Goal: Check status: Check status

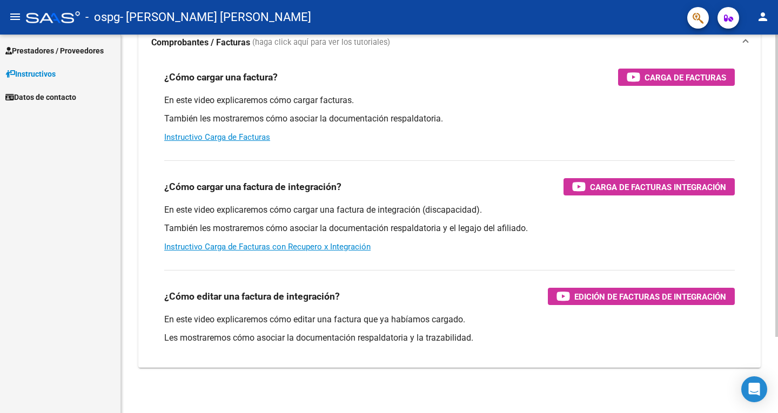
scroll to position [95, 0]
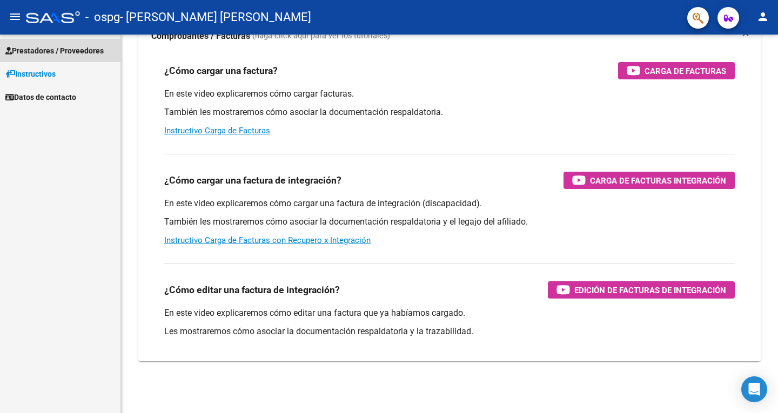
click at [67, 51] on span "Prestadores / Proveedores" at bounding box center [54, 51] width 98 height 12
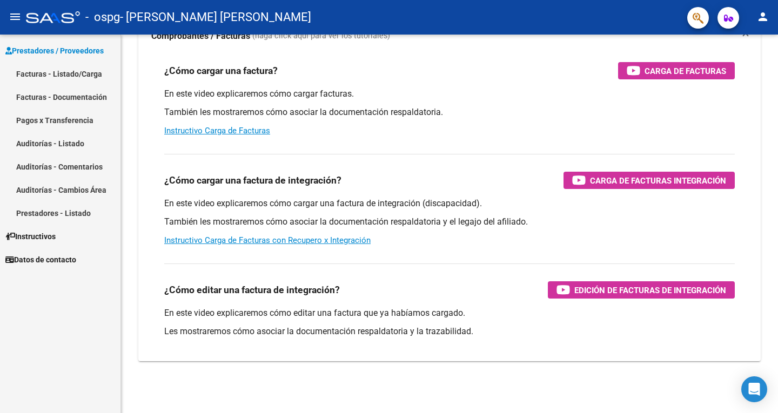
click at [61, 110] on link "Pagos x Transferencia" at bounding box center [60, 120] width 120 height 23
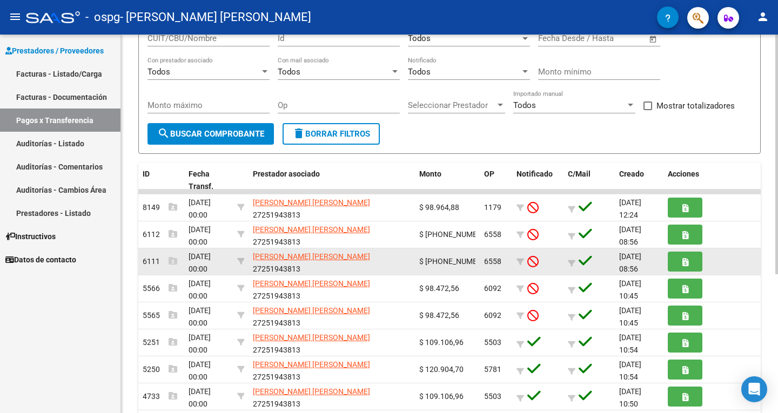
scroll to position [162, 0]
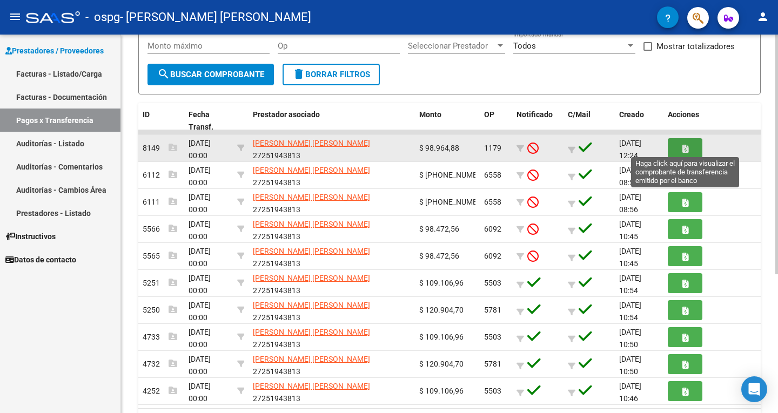
click at [681, 145] on button "button" at bounding box center [684, 148] width 35 height 20
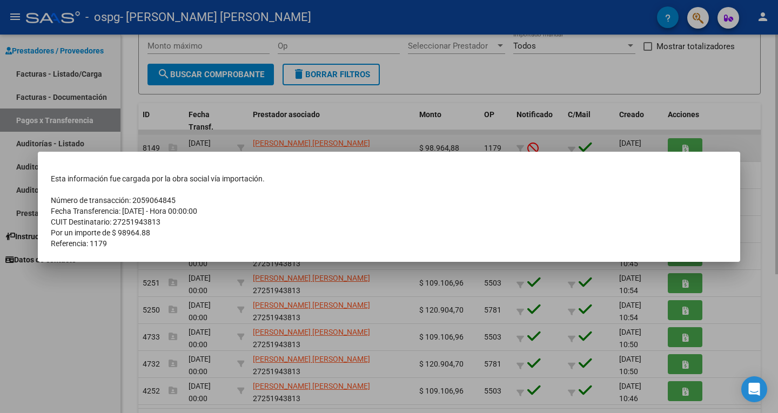
click at [681, 145] on div at bounding box center [389, 206] width 778 height 413
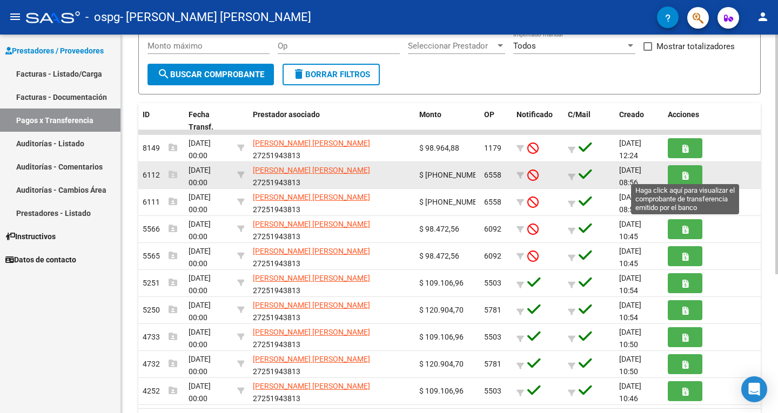
click at [683, 175] on icon "button" at bounding box center [685, 176] width 6 height 8
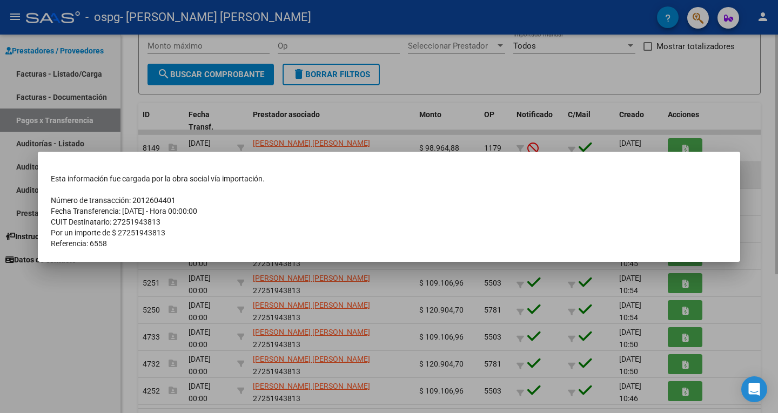
click at [683, 175] on td "Esta información fue cargada por la obra social vía importación." at bounding box center [389, 178] width 676 height 11
click at [690, 161] on mat-dialog-container "Esta información fue cargada por la obra social vía importación. Número de tran…" at bounding box center [389, 207] width 702 height 110
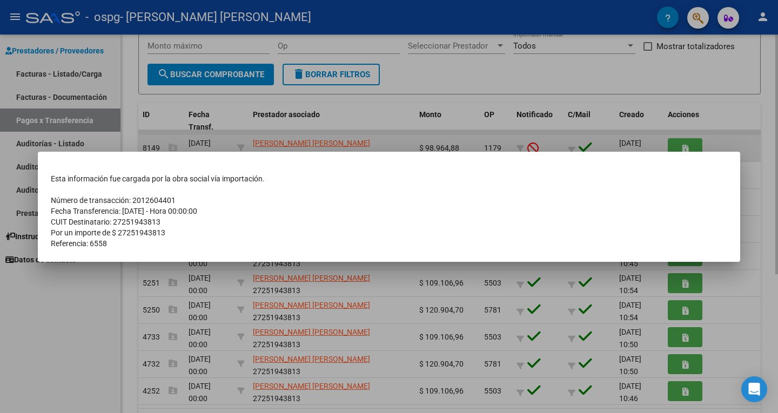
click at [692, 144] on div at bounding box center [389, 206] width 778 height 413
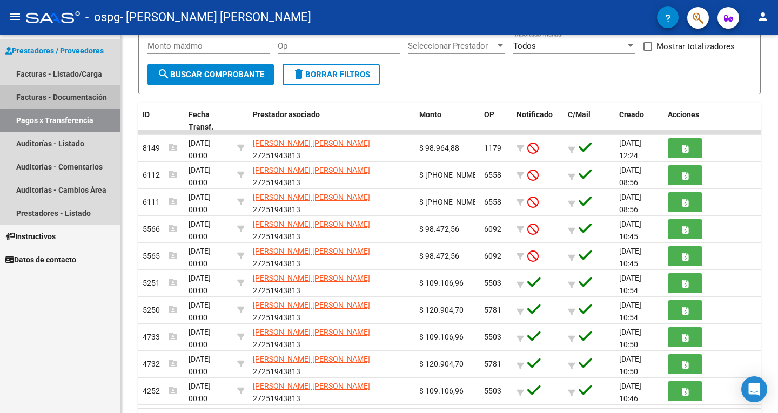
click at [74, 92] on link "Facturas - Documentación" at bounding box center [60, 96] width 120 height 23
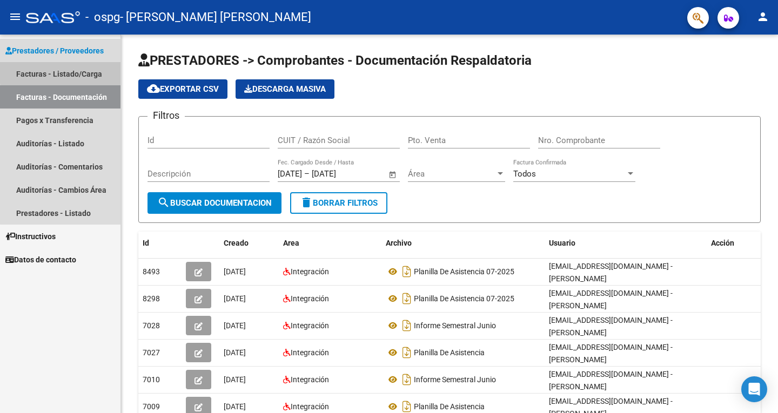
click at [75, 71] on link "Facturas - Listado/Carga" at bounding box center [60, 73] width 120 height 23
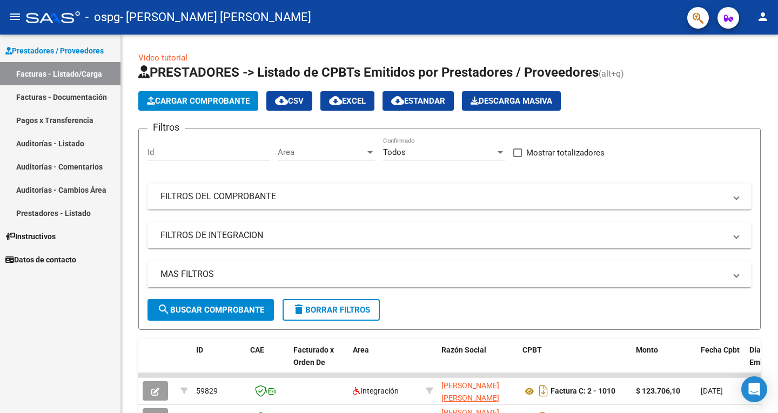
click at [52, 114] on link "Pagos x Transferencia" at bounding box center [60, 120] width 120 height 23
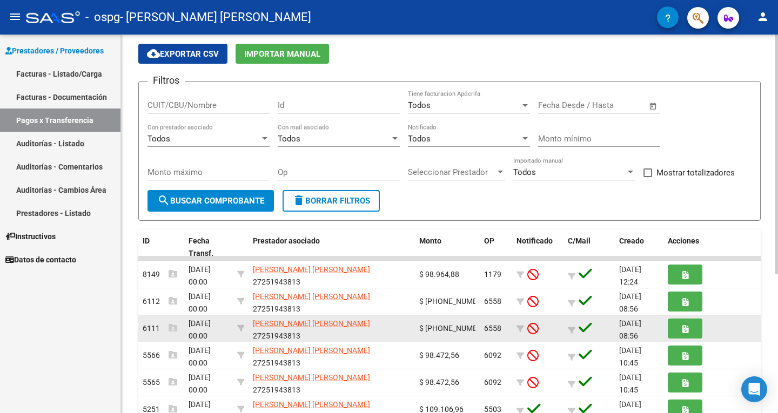
scroll to position [54, 0]
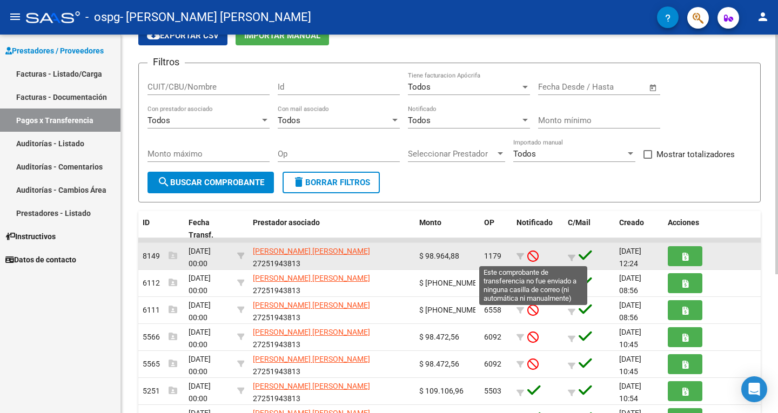
click at [534, 259] on icon at bounding box center [532, 256] width 11 height 12
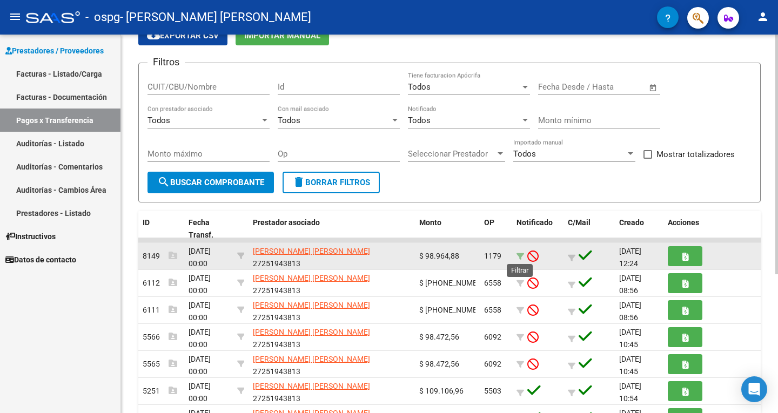
click at [518, 255] on icon at bounding box center [520, 257] width 8 height 8
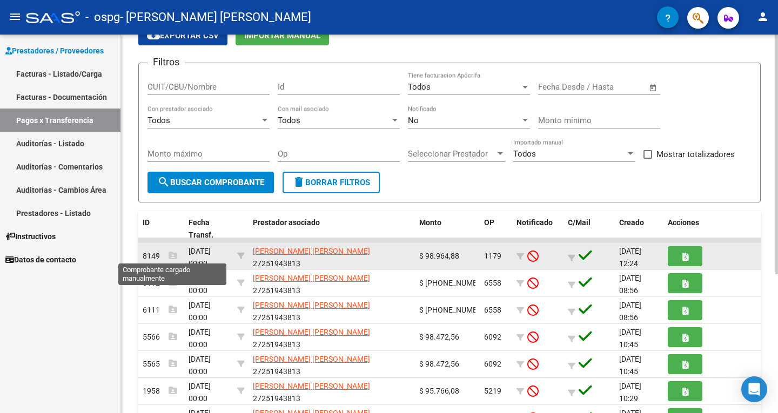
click at [171, 257] on icon at bounding box center [172, 255] width 9 height 9
click at [151, 257] on span "8149" at bounding box center [160, 256] width 35 height 9
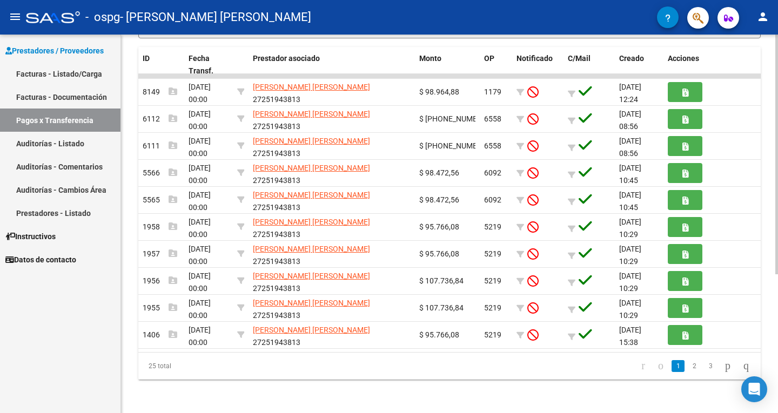
scroll to position [219, 0]
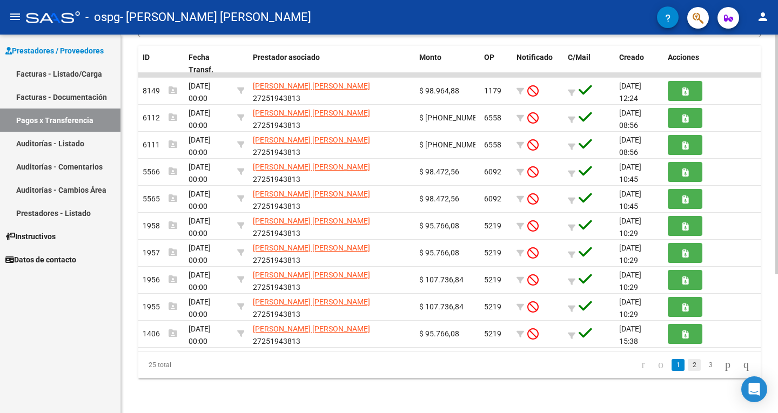
click at [687, 367] on link "2" at bounding box center [693, 365] width 13 height 12
click at [704, 365] on link "3" at bounding box center [710, 365] width 13 height 12
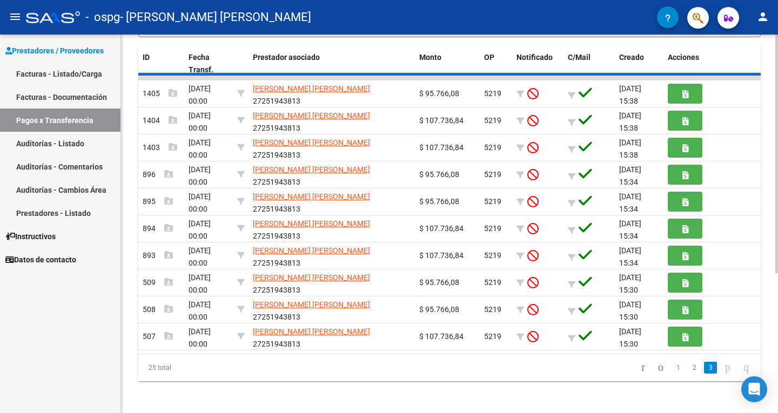
scroll to position [84, 0]
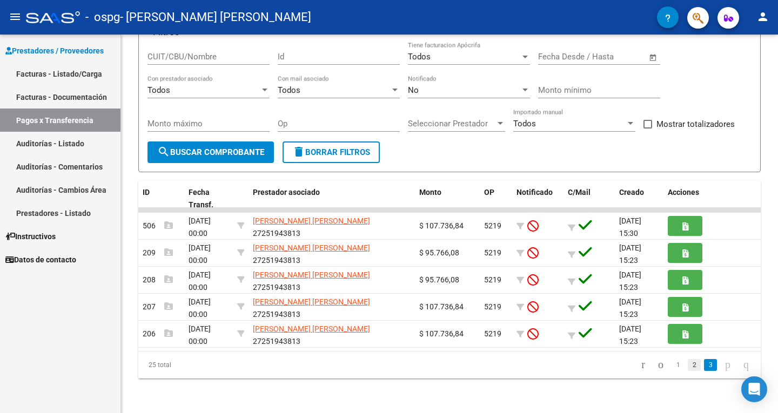
click at [687, 364] on link "2" at bounding box center [693, 365] width 13 height 12
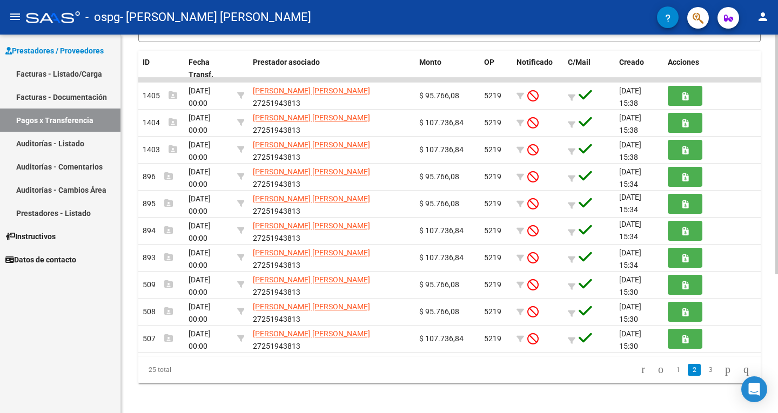
scroll to position [219, 0]
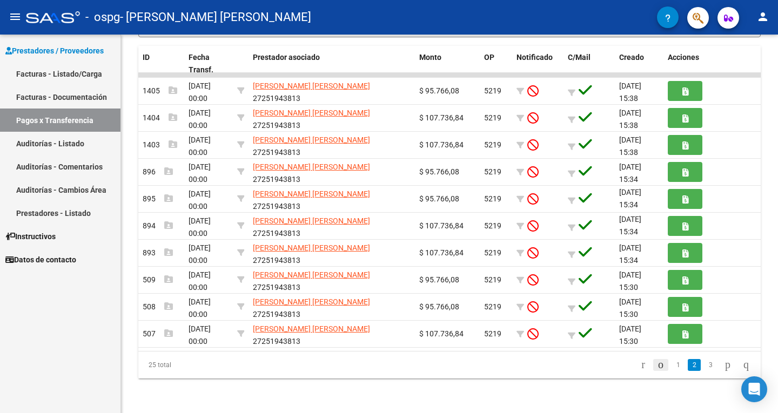
click at [656, 366] on icon "go to previous page" at bounding box center [660, 364] width 9 height 13
click at [741, 363] on icon "go to last page" at bounding box center [745, 364] width 9 height 13
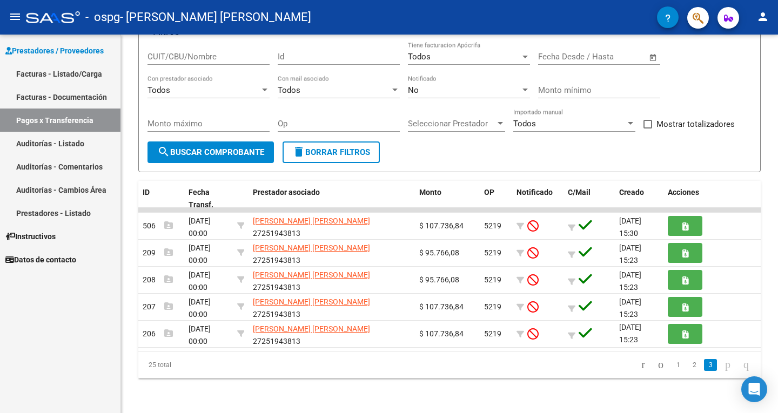
scroll to position [84, 0]
click at [741, 363] on icon "go to last page" at bounding box center [745, 364] width 9 height 13
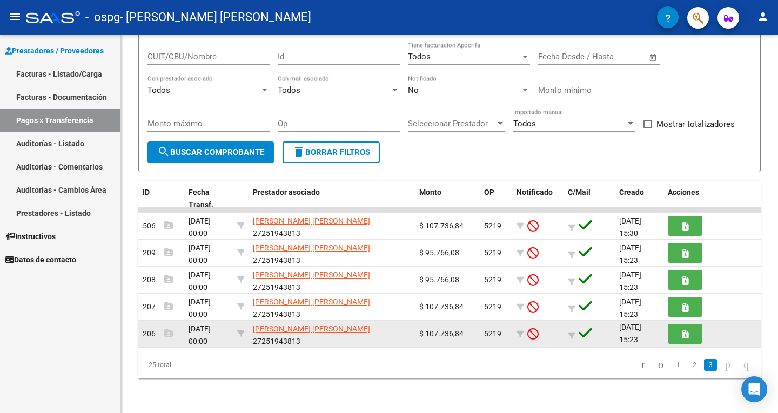
scroll to position [30, 0]
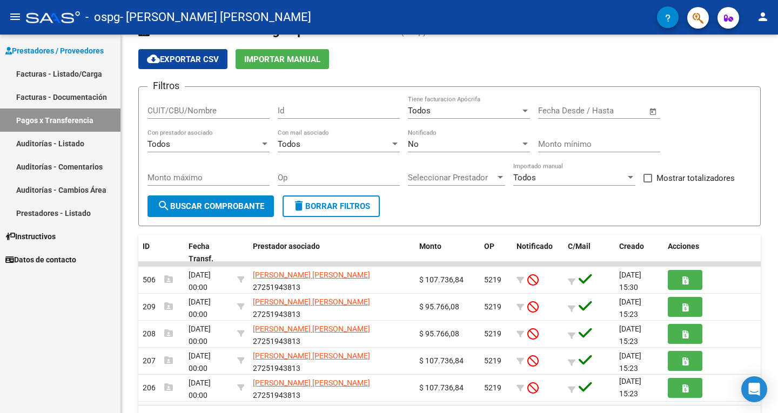
click at [217, 207] on span "search Buscar Comprobante" at bounding box center [210, 206] width 107 height 10
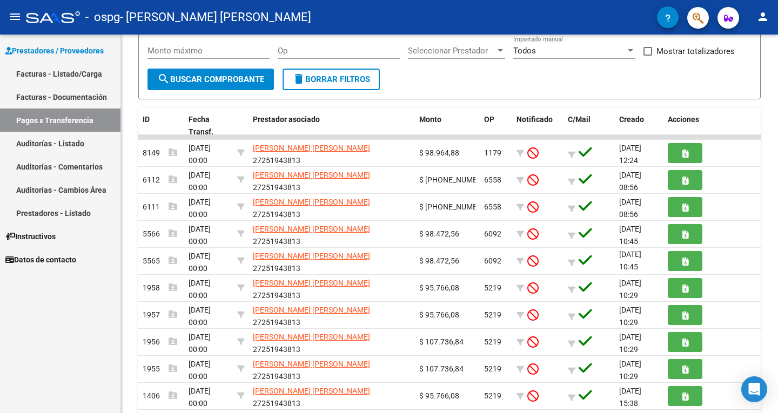
scroll to position [219, 0]
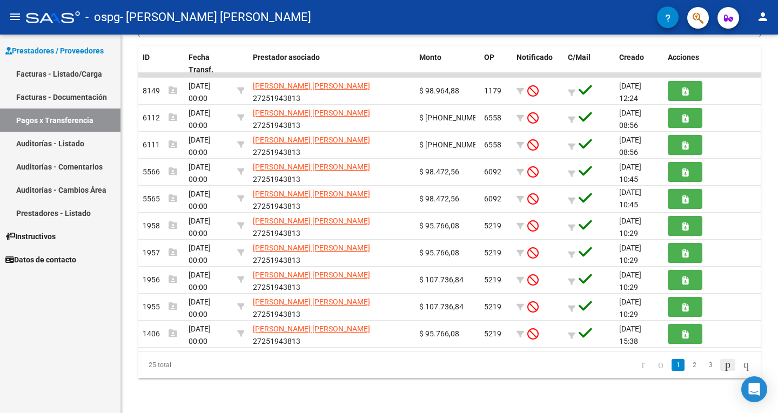
click at [723, 364] on icon "go to next page" at bounding box center [727, 364] width 9 height 13
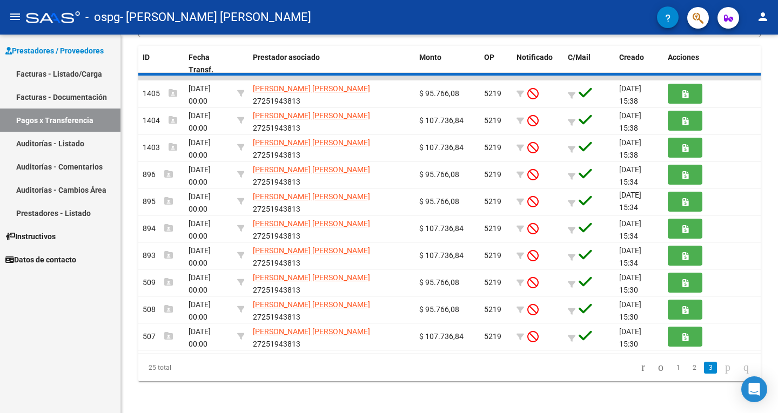
scroll to position [84, 0]
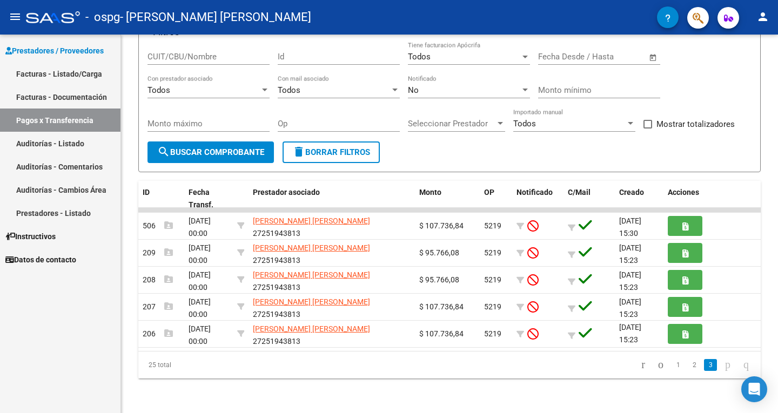
click at [723, 364] on icon "go to next page" at bounding box center [727, 364] width 9 height 13
